Goal: Transaction & Acquisition: Purchase product/service

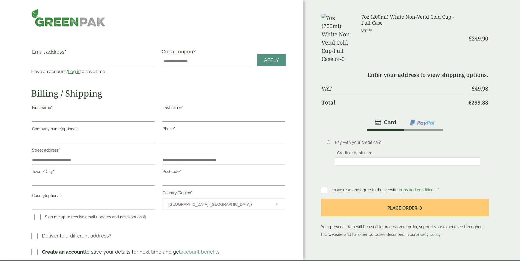
drag, startPoint x: 183, startPoint y: 86, endPoint x: 60, endPoint y: 68, distance: 124.3
click at [181, 85] on div "Email address * Have an account? Log in to save time Username or email address …" at bounding box center [158, 153] width 254 height 209
drag, startPoint x: 72, startPoint y: 72, endPoint x: 76, endPoint y: 73, distance: 4.3
click at [72, 72] on link "Log in" at bounding box center [74, 71] width 12 height 5
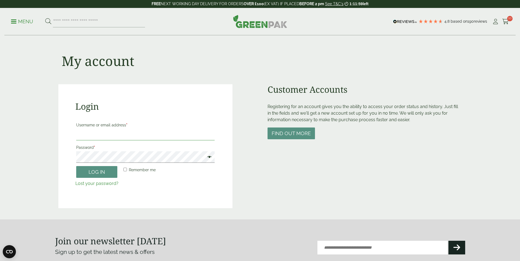
type input "**********"
click at [209, 158] on span at bounding box center [207, 157] width 7 height 7
click at [2, 156] on main "**********" at bounding box center [260, 110] width 520 height 220
click at [76, 166] on button "Log in" at bounding box center [96, 172] width 41 height 12
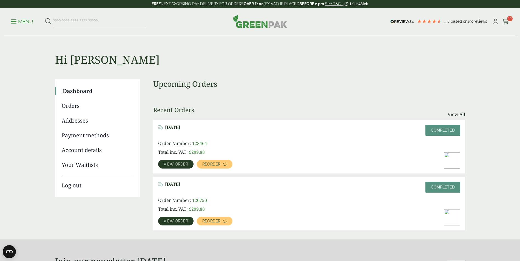
click at [302, 144] on div "Order Number: 128464 Total inc. VAT: £ 299.88 View order Reorder" at bounding box center [309, 154] width 302 height 28
click at [215, 163] on span "Reorder" at bounding box center [211, 164] width 18 height 4
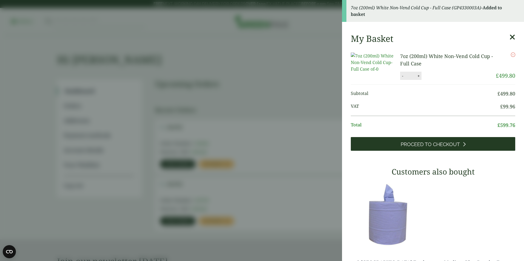
drag, startPoint x: 441, startPoint y: 147, endPoint x: 435, endPoint y: 147, distance: 6.0
click at [441, 147] on link "Proceed to Checkout" at bounding box center [433, 144] width 164 height 14
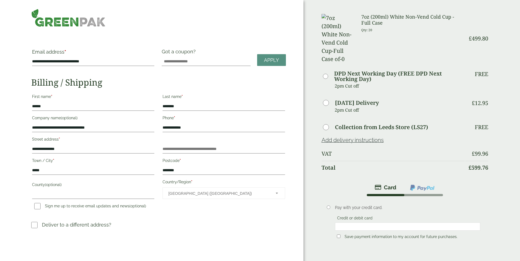
click at [88, 226] on p "Deliver to a different address?" at bounding box center [76, 224] width 69 height 7
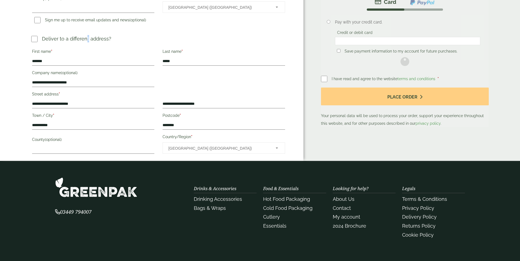
scroll to position [192, 0]
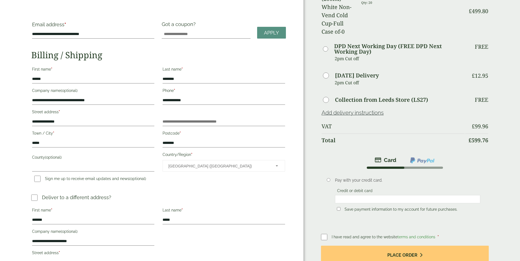
scroll to position [0, 0]
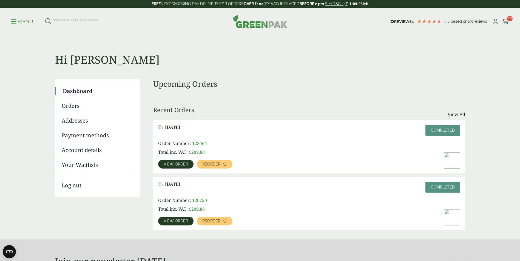
click at [176, 164] on span "View order" at bounding box center [176, 164] width 24 height 4
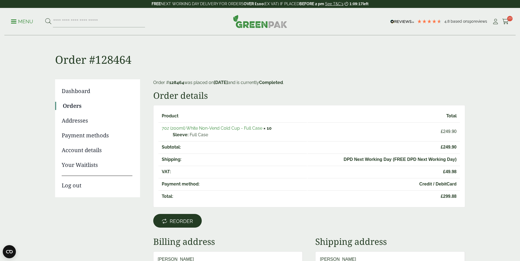
click at [172, 219] on span "Reorder" at bounding box center [181, 222] width 23 height 6
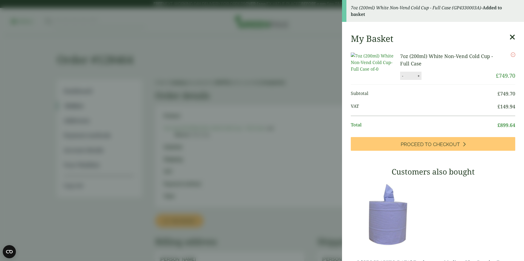
click at [402, 78] on button "-" at bounding box center [402, 76] width 4 height 5
click at [401, 78] on button "-" at bounding box center [402, 76] width 4 height 5
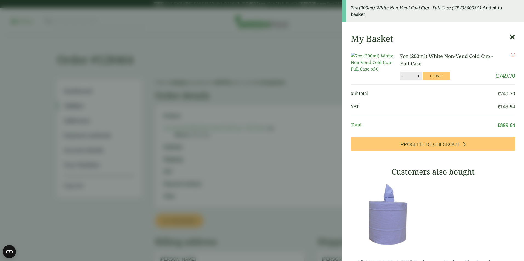
click at [401, 78] on button "-" at bounding box center [402, 76] width 4 height 5
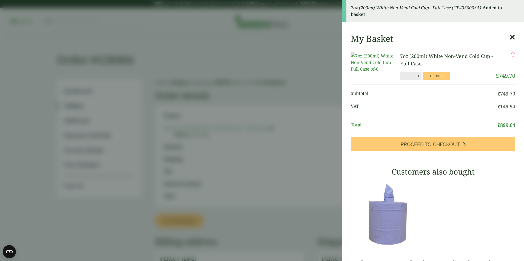
type input "**"
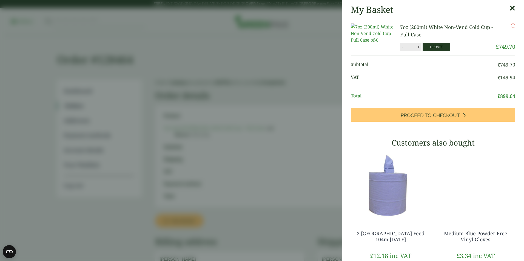
click at [430, 48] on button "Update" at bounding box center [435, 47] width 27 height 8
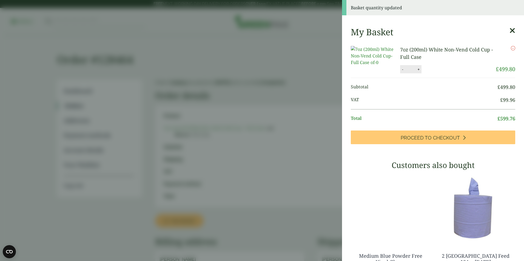
click at [509, 31] on icon at bounding box center [512, 31] width 6 height 8
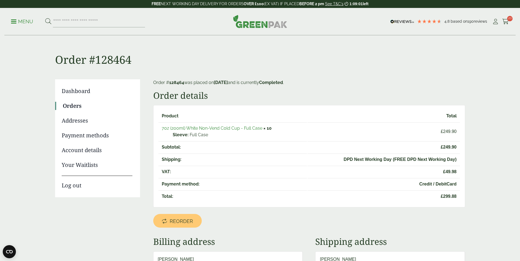
click at [77, 105] on link "Orders" at bounding box center [98, 106] width 70 height 8
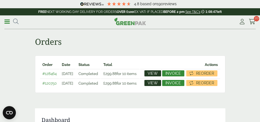
drag, startPoint x: 245, startPoint y: 67, endPoint x: 248, endPoint y: 58, distance: 9.4
click at [247, 62] on main "Orders Dashboard Orders Addresses Payment methods Account details Your Waitlist…" at bounding box center [130, 119] width 260 height 238
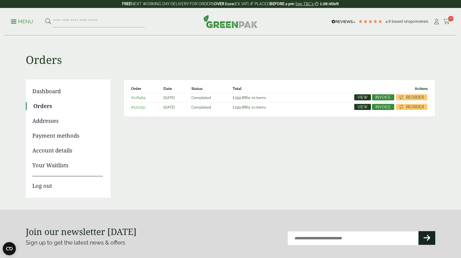
click at [449, 23] on icon at bounding box center [446, 21] width 7 height 5
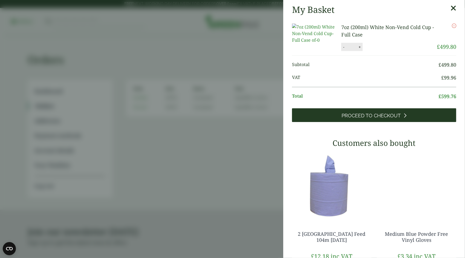
drag, startPoint x: 378, startPoint y: 119, endPoint x: 382, endPoint y: 119, distance: 4.1
click at [378, 119] on span "Proceed to Checkout" at bounding box center [371, 116] width 59 height 6
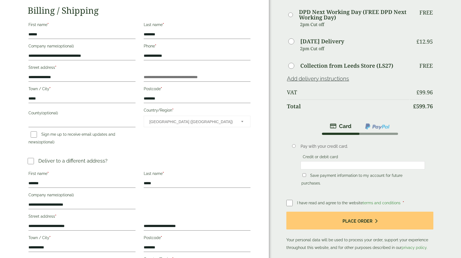
scroll to position [82, 0]
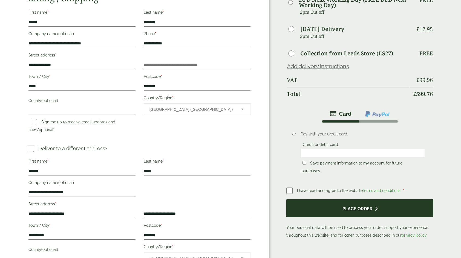
click at [371, 199] on button "Place order" at bounding box center [360, 208] width 147 height 18
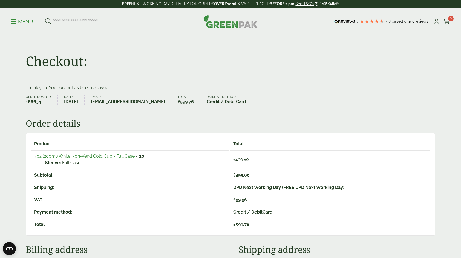
click at [25, 22] on p "Menu" at bounding box center [22, 21] width 22 height 7
click at [25, 21] on p "Menu" at bounding box center [22, 21] width 22 height 7
click at [26, 22] on p "Menu" at bounding box center [22, 21] width 22 height 7
click at [23, 22] on p "Menu" at bounding box center [22, 21] width 22 height 7
click at [25, 21] on p "Menu" at bounding box center [22, 21] width 22 height 7
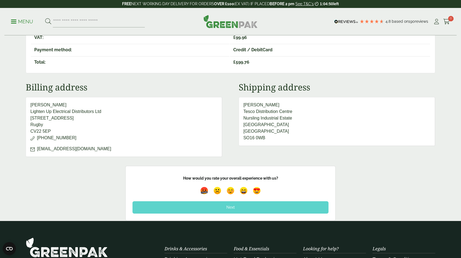
scroll to position [164, 0]
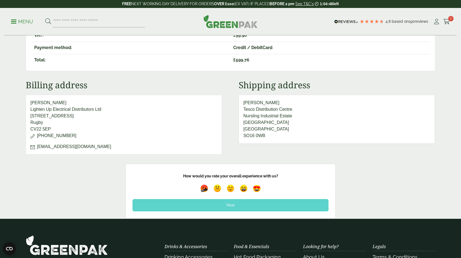
drag, startPoint x: 224, startPoint y: 205, endPoint x: 245, endPoint y: 207, distance: 21.7
click at [224, 205] on div "Next" at bounding box center [231, 205] width 196 height 12
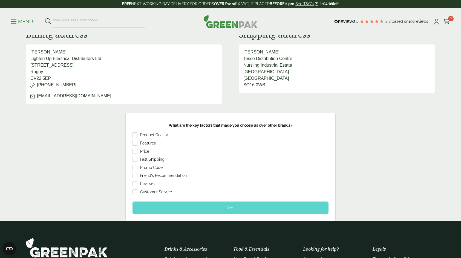
scroll to position [247, 0]
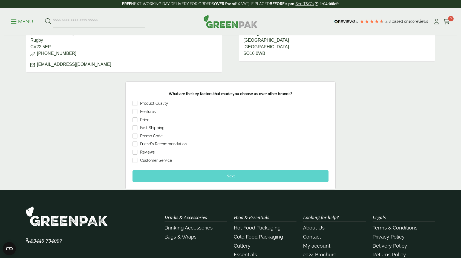
drag, startPoint x: 258, startPoint y: 175, endPoint x: 260, endPoint y: 177, distance: 3.0
click at [258, 175] on div "Next" at bounding box center [231, 176] width 196 height 12
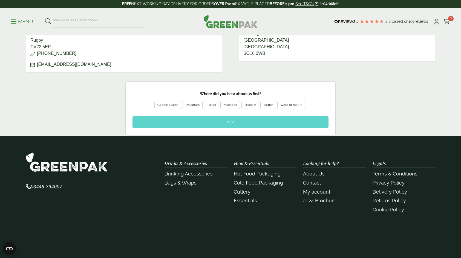
click at [269, 122] on div "Next" at bounding box center [231, 122] width 196 height 12
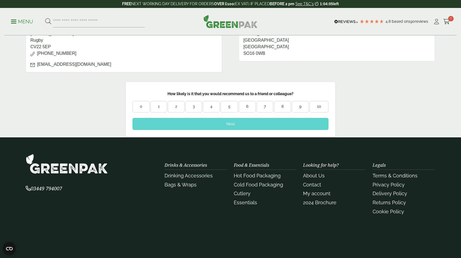
click at [240, 127] on div "Next" at bounding box center [231, 124] width 196 height 12
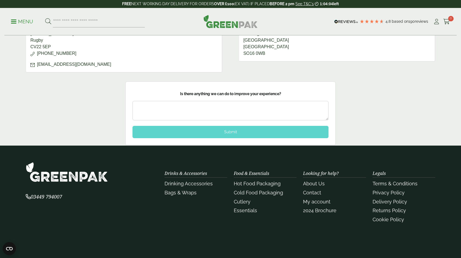
click at [241, 127] on div "Submit" at bounding box center [231, 132] width 196 height 12
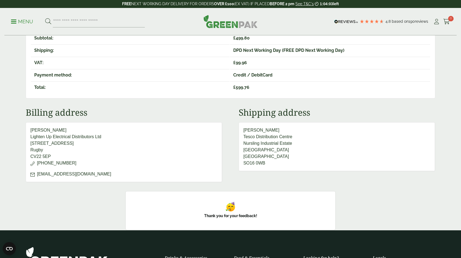
scroll to position [0, 0]
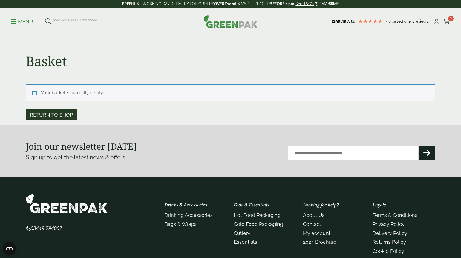
click at [56, 114] on link "Return to shop" at bounding box center [51, 114] width 51 height 11
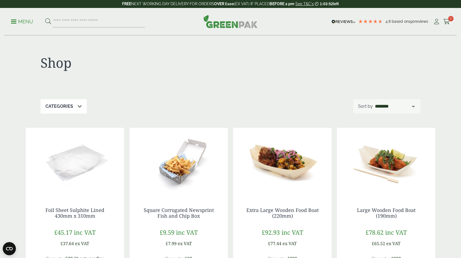
drag, startPoint x: 20, startPoint y: 19, endPoint x: 35, endPoint y: 22, distance: 15.3
click at [20, 20] on p "Menu" at bounding box center [22, 21] width 22 height 7
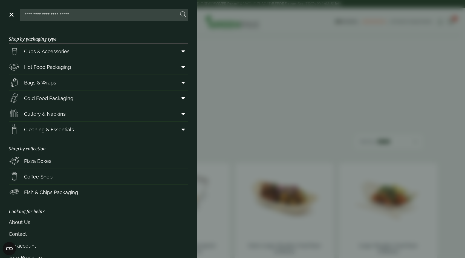
click at [408, 47] on aside "Close Shop by packaging type Cups & Accessories Hot Drink Paper Cups Smoothie C…" at bounding box center [232, 129] width 465 height 258
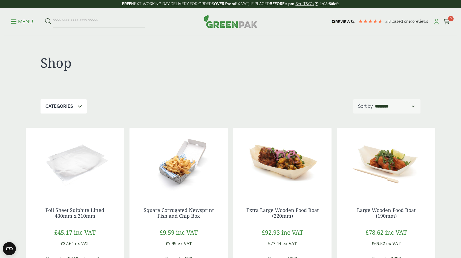
click at [437, 22] on icon at bounding box center [436, 21] width 7 height 5
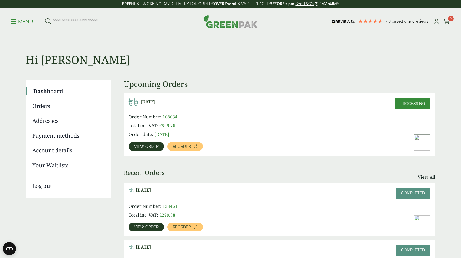
click at [146, 145] on span "View order" at bounding box center [146, 146] width 24 height 4
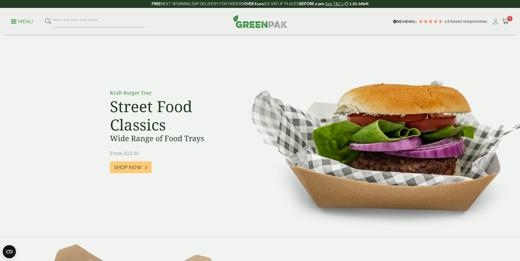
click at [495, 20] on icon at bounding box center [495, 21] width 7 height 5
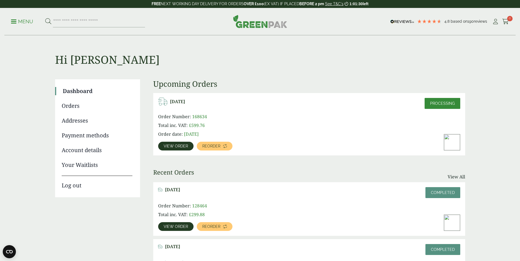
click at [492, 99] on main "Hi [PERSON_NAME] Dashboard Orders Addresses Payment methods Account details You…" at bounding box center [260, 151] width 520 height 302
click at [205, 227] on span "Reorder" at bounding box center [211, 227] width 18 height 4
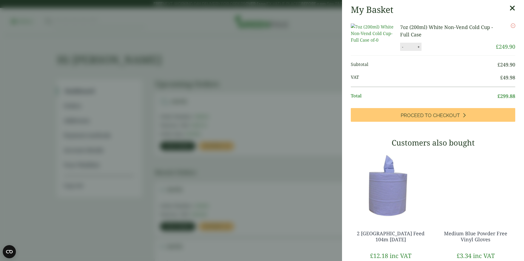
click at [509, 7] on icon at bounding box center [512, 8] width 6 height 8
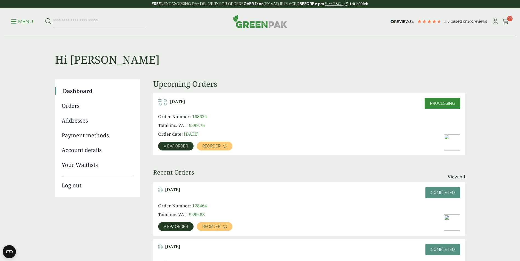
click at [76, 105] on link "Orders" at bounding box center [97, 106] width 71 height 8
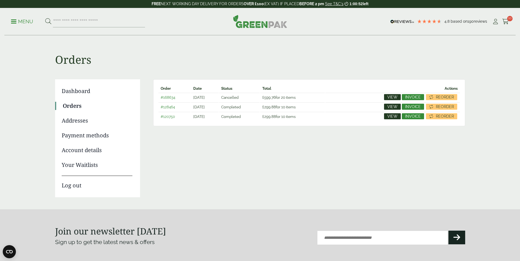
click at [431, 164] on div "Dashboard Orders Addresses Payment methods Account details Your Waitlists Log o…" at bounding box center [260, 139] width 410 height 121
click at [388, 196] on div "Dashboard Orders Addresses Payment methods Account details Your Waitlists Log o…" at bounding box center [260, 139] width 410 height 121
click at [510, 21] on div "Menu 4.8 Based on 190 reviews My Account" at bounding box center [259, 21] width 511 height 27
drag, startPoint x: 510, startPoint y: 21, endPoint x: 506, endPoint y: 21, distance: 4.1
click at [507, 19] on span "10" at bounding box center [509, 18] width 5 height 5
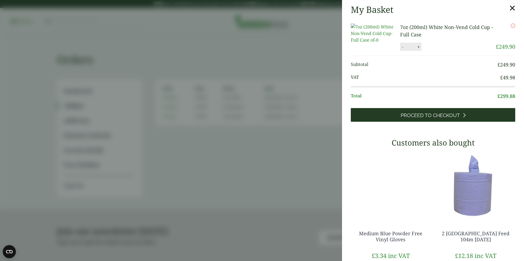
click at [411, 119] on span "Proceed to Checkout" at bounding box center [429, 116] width 59 height 6
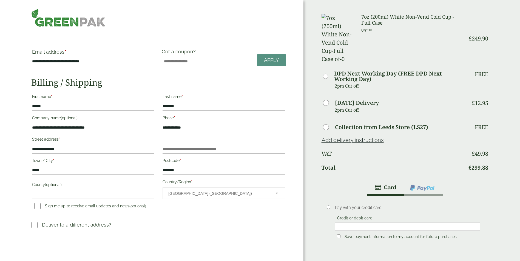
click at [45, 229] on h3 "Deliver to a different address?" at bounding box center [158, 227] width 254 height 12
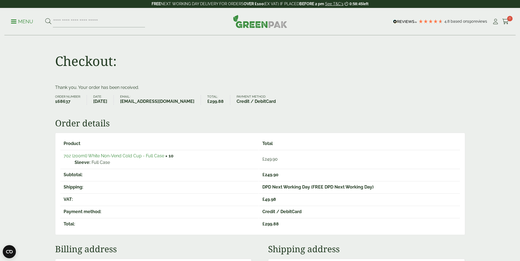
click at [373, 102] on ul "Order number: 168637 Date: [DATE] Email: [EMAIL_ADDRESS][DOMAIN_NAME] Total: £ …" at bounding box center [260, 100] width 410 height 10
